Goal: Transaction & Acquisition: Purchase product/service

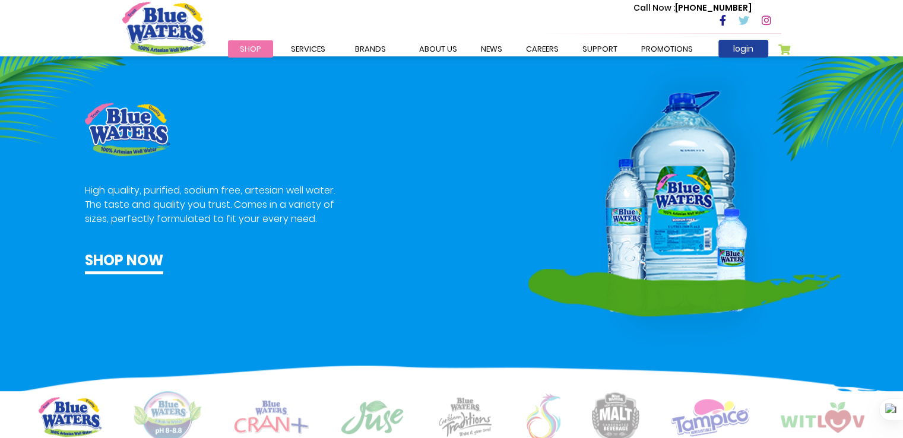
scroll to position [675, 0]
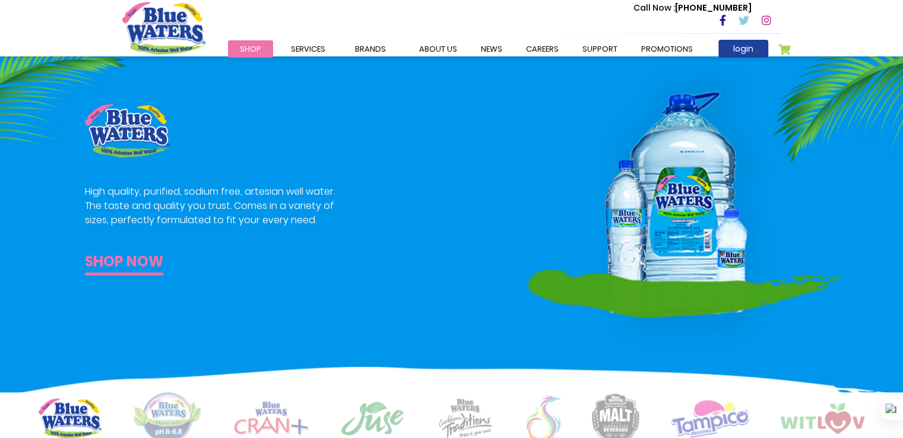
click at [140, 262] on link "Shop now" at bounding box center [124, 263] width 78 height 24
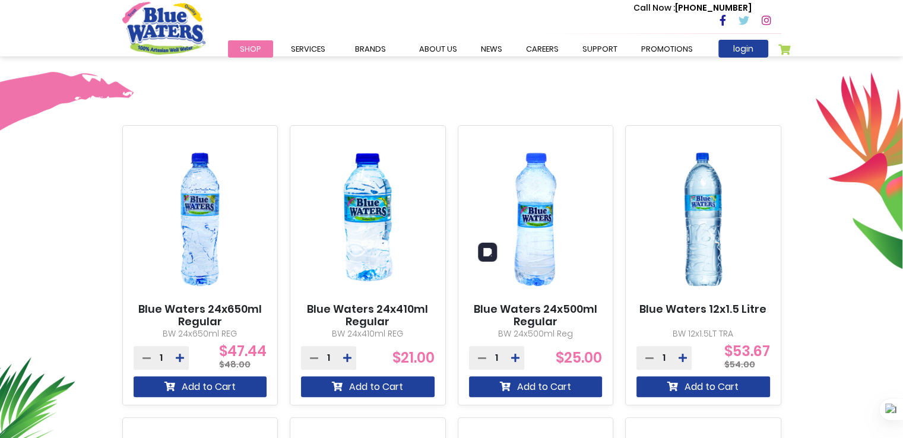
scroll to position [374, 0]
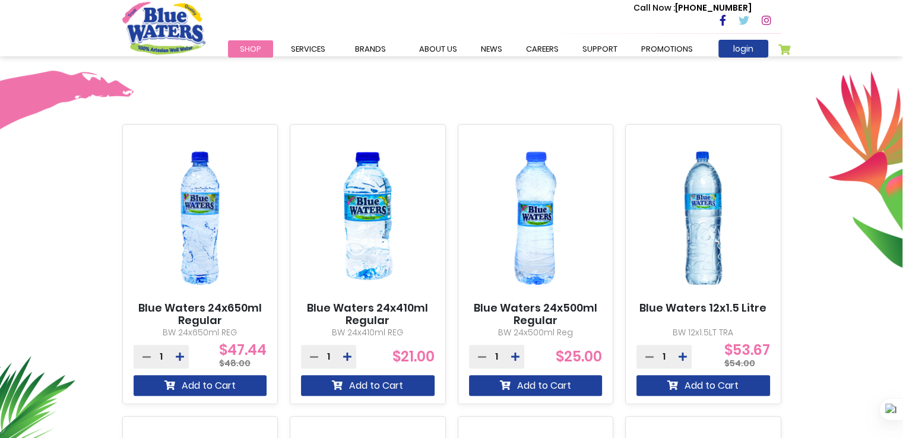
click at [530, 307] on link "Blue Waters 24x500ml Regular" at bounding box center [536, 315] width 134 height 26
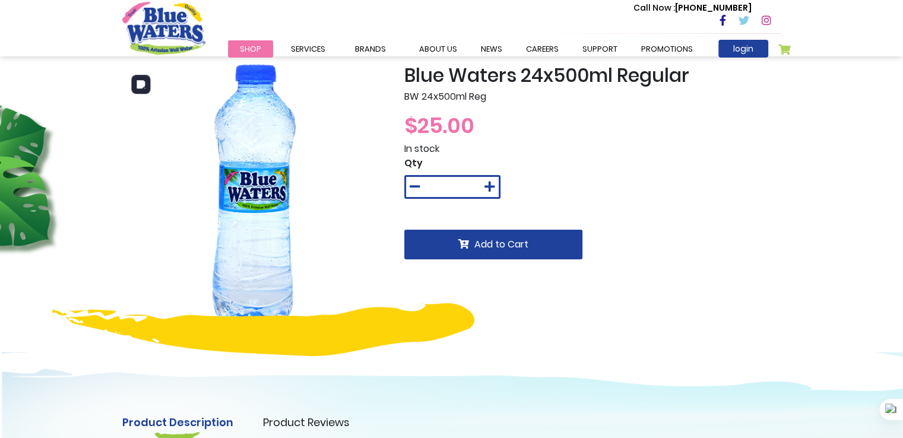
scroll to position [24, 0]
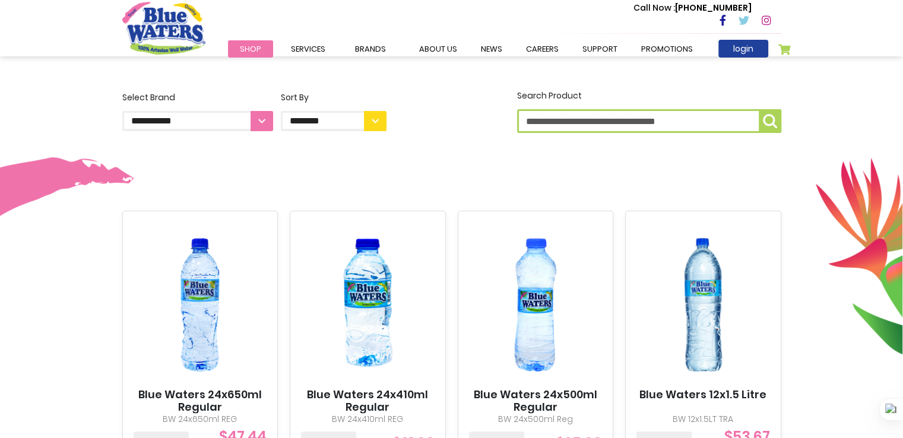
scroll to position [287, 0]
click at [437, 52] on link "about us" at bounding box center [438, 48] width 62 height 17
